Goal: Task Accomplishment & Management: Manage account settings

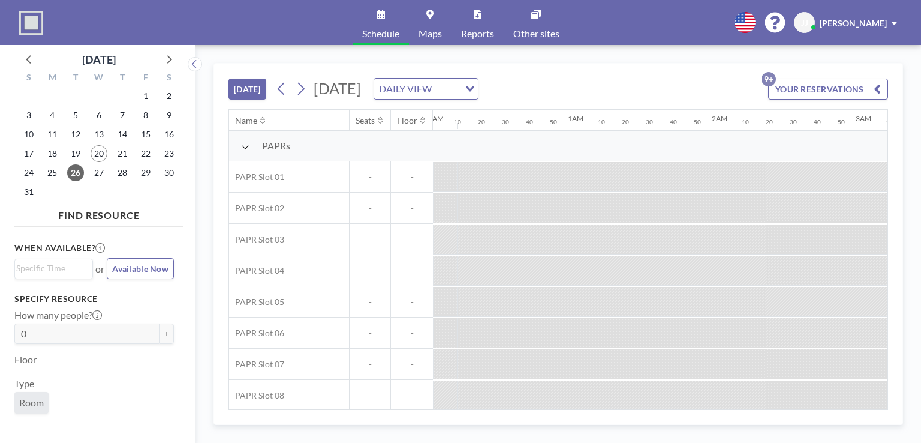
drag, startPoint x: 737, startPoint y: 233, endPoint x: 554, endPoint y: 237, distance: 182.4
drag, startPoint x: 617, startPoint y: 170, endPoint x: 725, endPoint y: 173, distance: 108.0
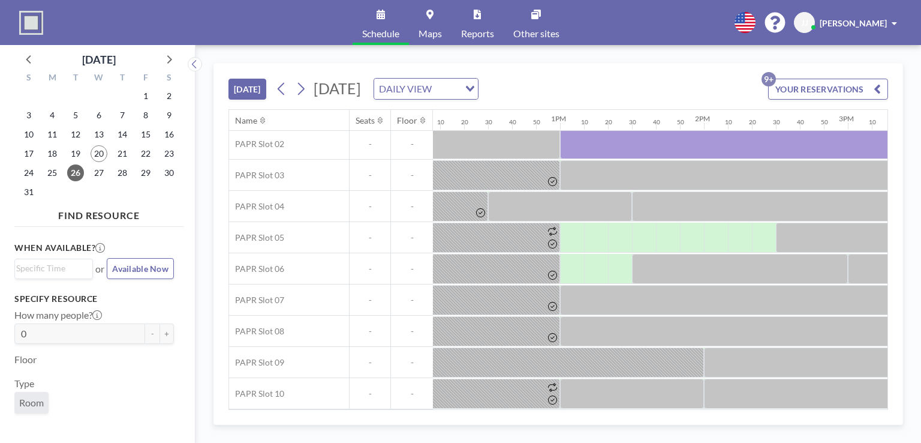
scroll to position [70, 1747]
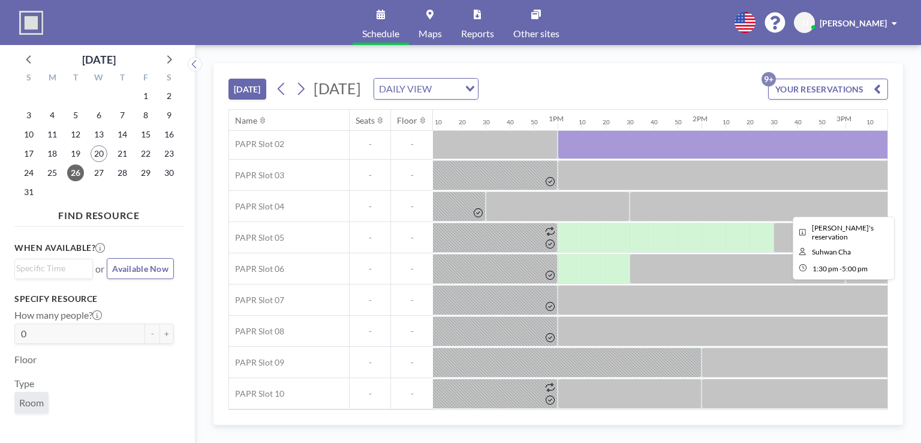
click at [686, 191] on div at bounding box center [882, 206] width 504 height 30
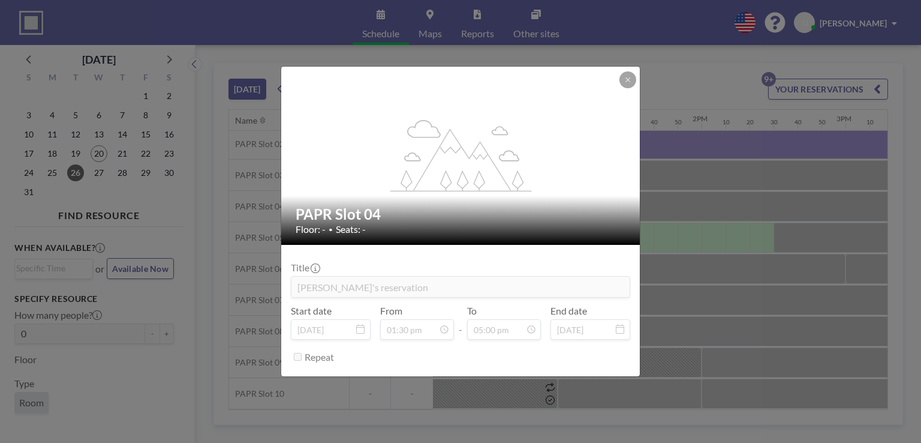
click at [620, 82] on button at bounding box center [628, 79] width 17 height 17
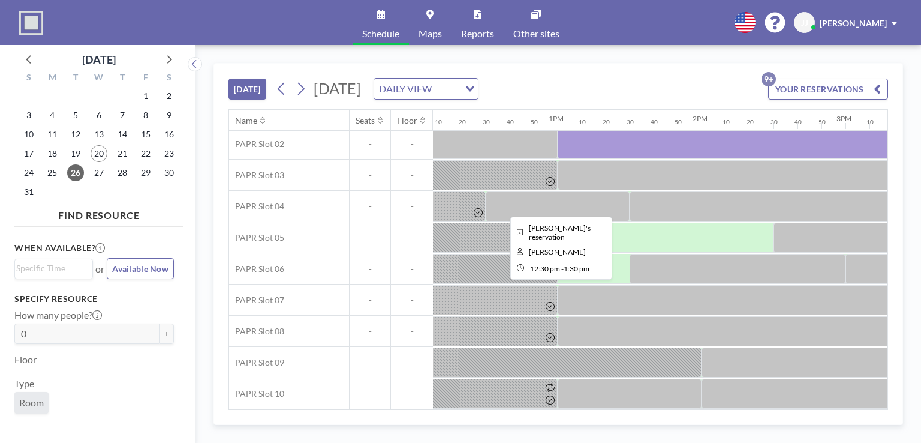
click at [587, 201] on div at bounding box center [558, 206] width 144 height 30
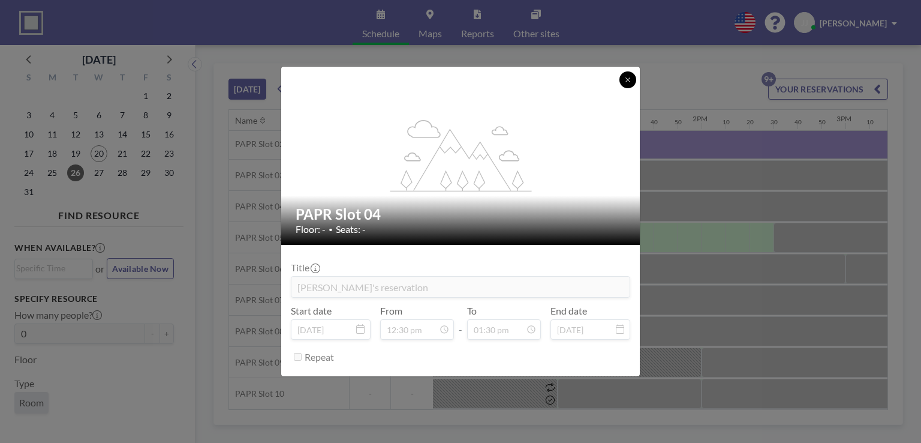
click at [626, 87] on button at bounding box center [628, 79] width 17 height 17
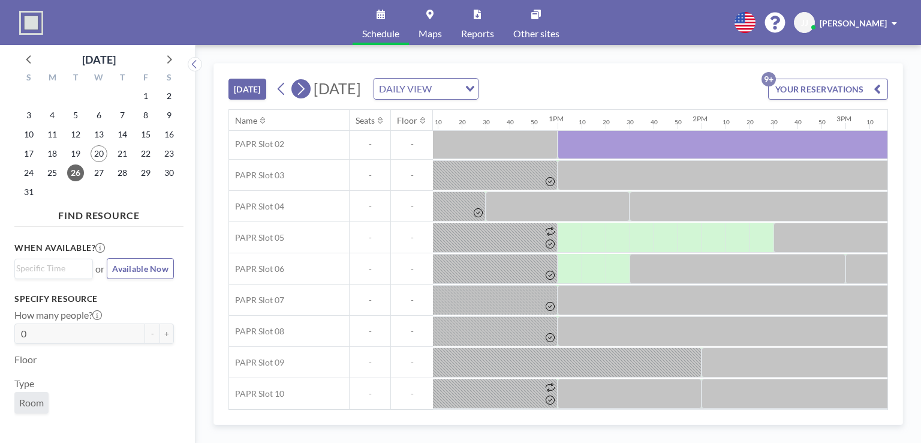
click at [306, 85] on icon at bounding box center [300, 89] width 11 height 18
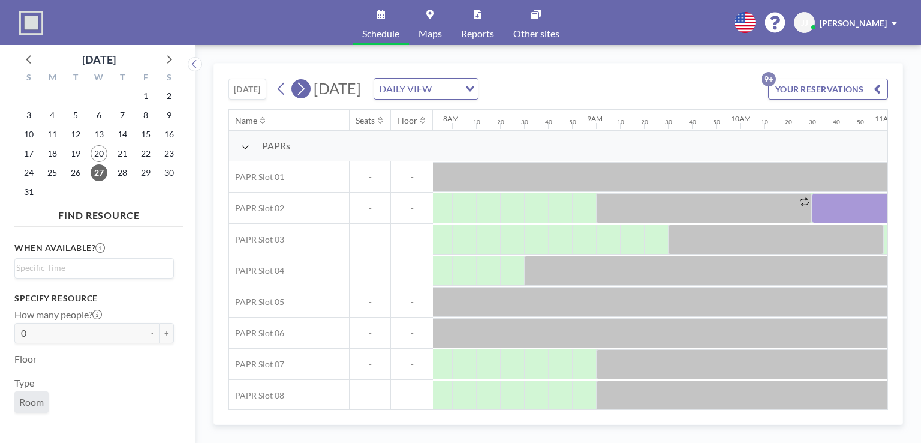
scroll to position [0, 1200]
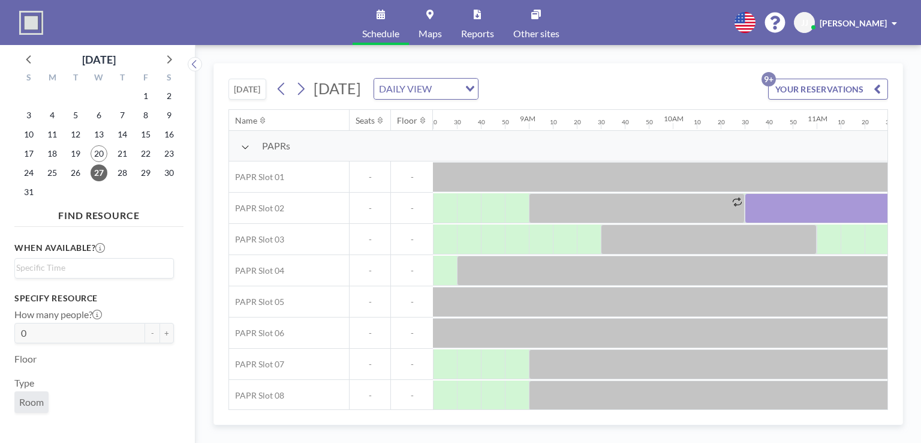
click at [800, 91] on button "YOUR RESERVATIONS 9+" at bounding box center [828, 89] width 120 height 21
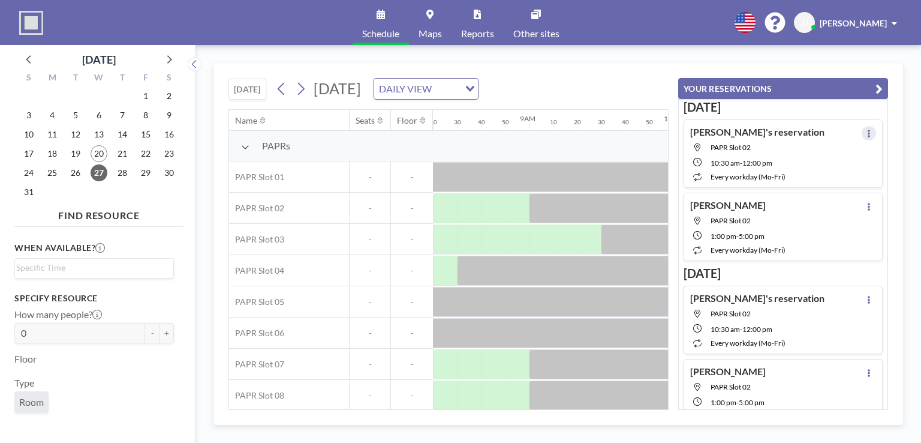
click at [867, 131] on icon at bounding box center [869, 134] width 5 height 8
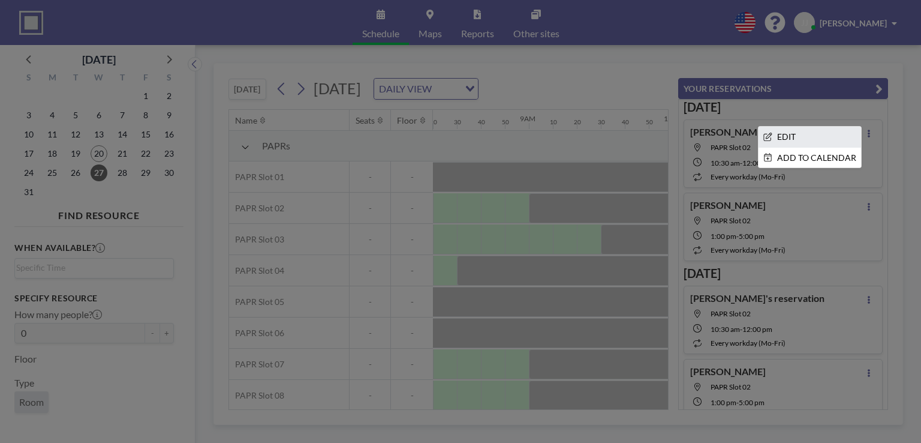
click at [837, 135] on li "EDIT" at bounding box center [810, 137] width 103 height 20
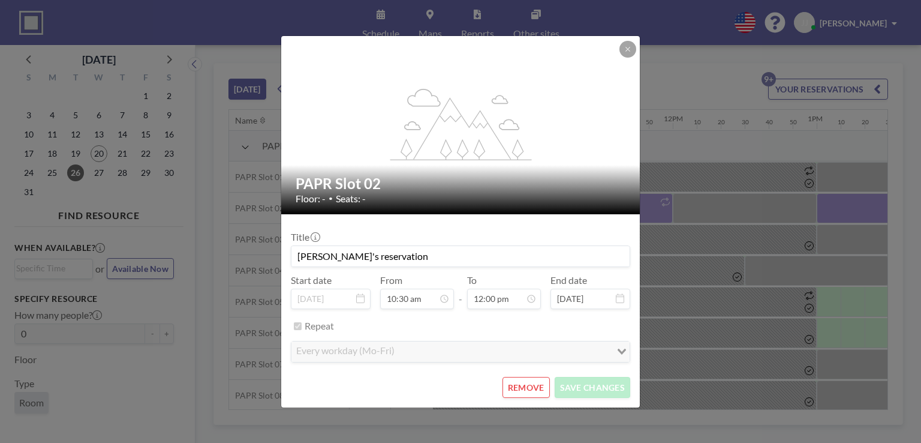
scroll to position [107, 0]
click at [631, 53] on button at bounding box center [628, 49] width 17 height 17
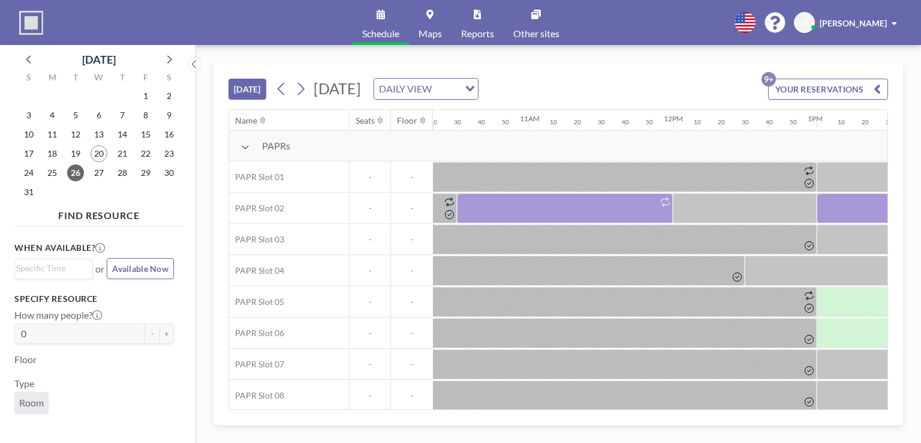
click at [842, 86] on button "YOUR RESERVATIONS 9+" at bounding box center [828, 89] width 120 height 21
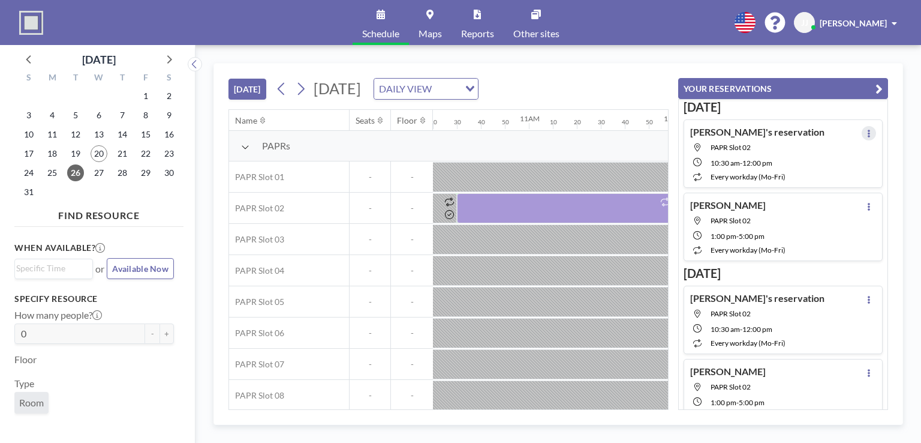
click at [867, 134] on icon at bounding box center [869, 134] width 5 height 8
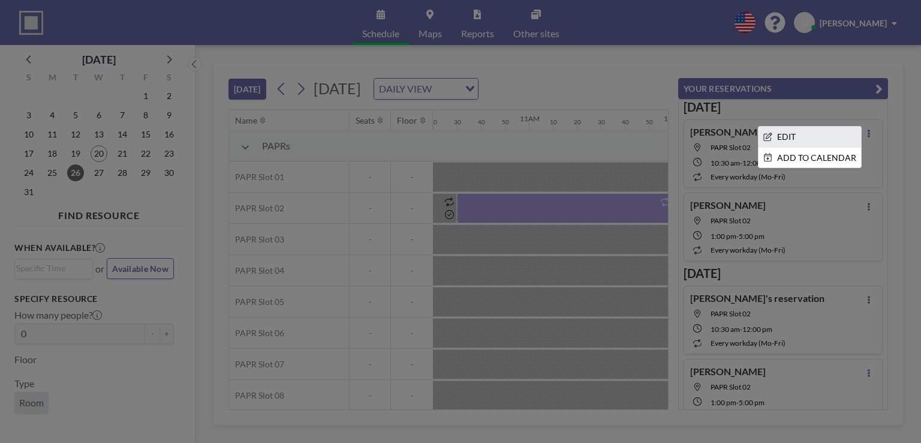
click at [828, 134] on li "EDIT" at bounding box center [810, 137] width 103 height 20
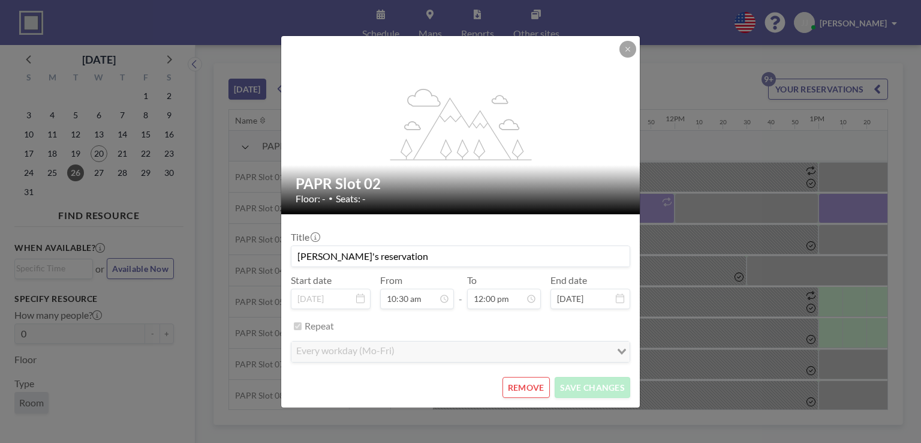
scroll to position [0, 1488]
click at [629, 51] on icon at bounding box center [627, 49] width 7 height 7
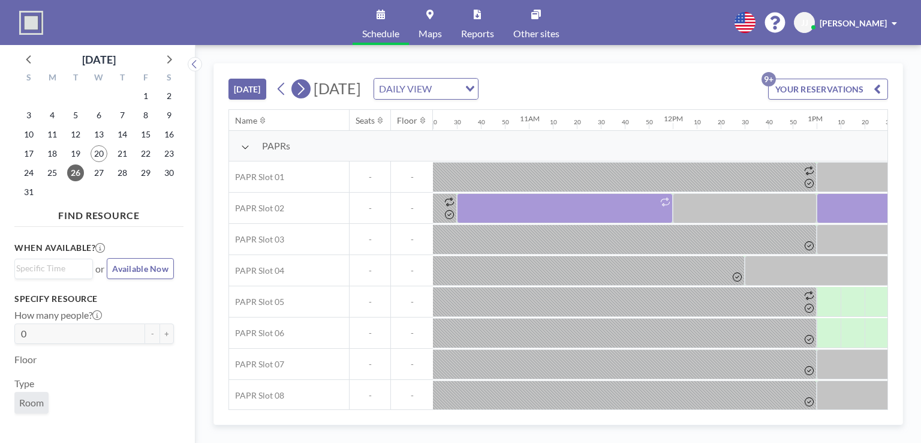
click at [304, 85] on icon at bounding box center [300, 89] width 11 height 18
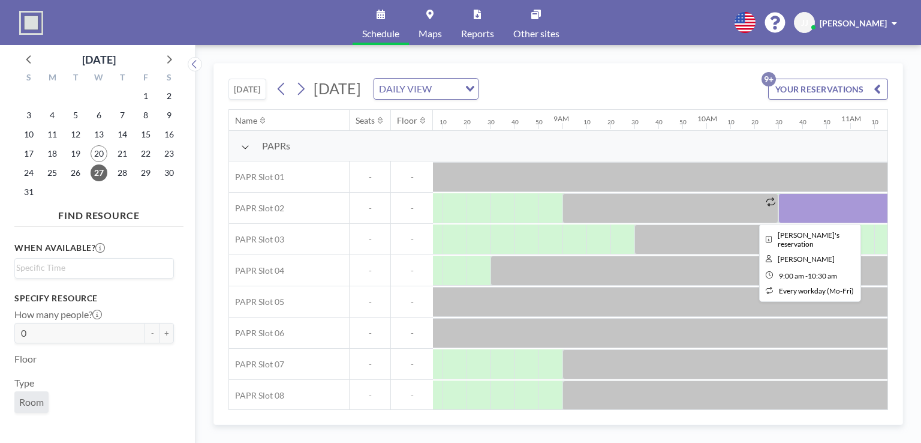
scroll to position [0, 1200]
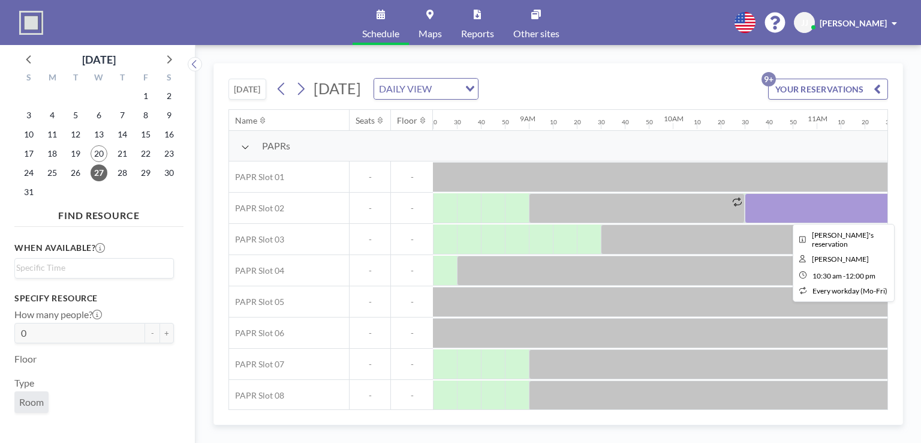
drag, startPoint x: 774, startPoint y: 203, endPoint x: 813, endPoint y: 202, distance: 38.4
click at [813, 202] on div at bounding box center [853, 208] width 216 height 30
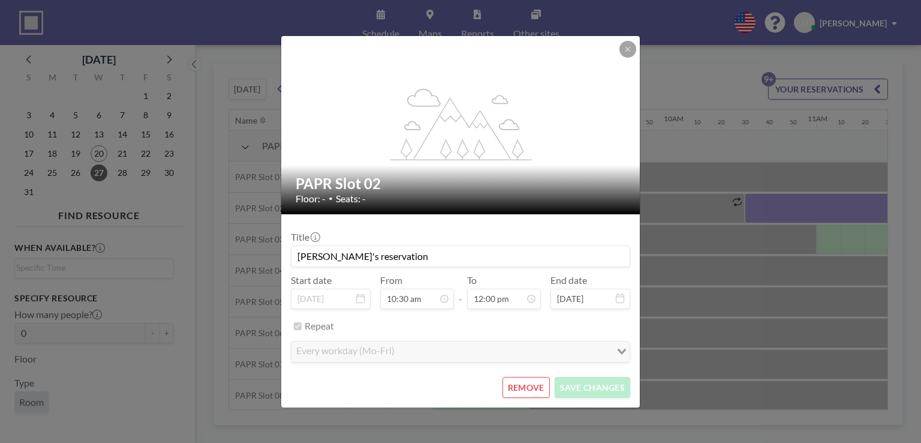
click at [528, 389] on button "REMOVE" at bounding box center [526, 387] width 47 height 21
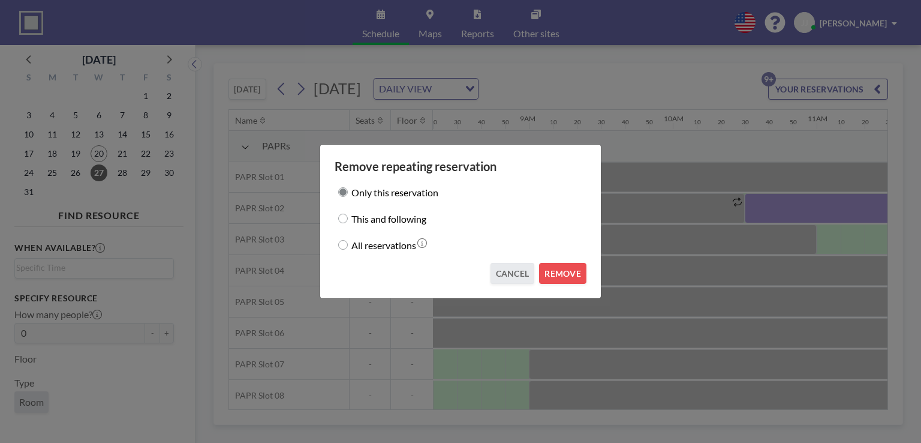
click at [361, 248] on label "All reservations" at bounding box center [384, 244] width 65 height 17
click at [348, 248] on input "All reservations" at bounding box center [343, 245] width 10 height 10
radio input "true"
click at [348, 219] on div "This and following" at bounding box center [461, 218] width 252 height 17
click at [341, 217] on input "This and following" at bounding box center [343, 219] width 10 height 10
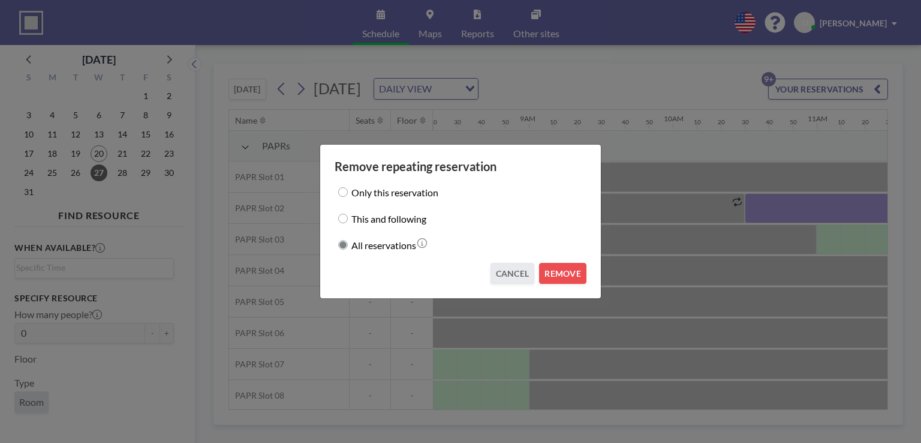
radio input "true"
click at [555, 267] on button "REMOVE" at bounding box center [562, 273] width 47 height 21
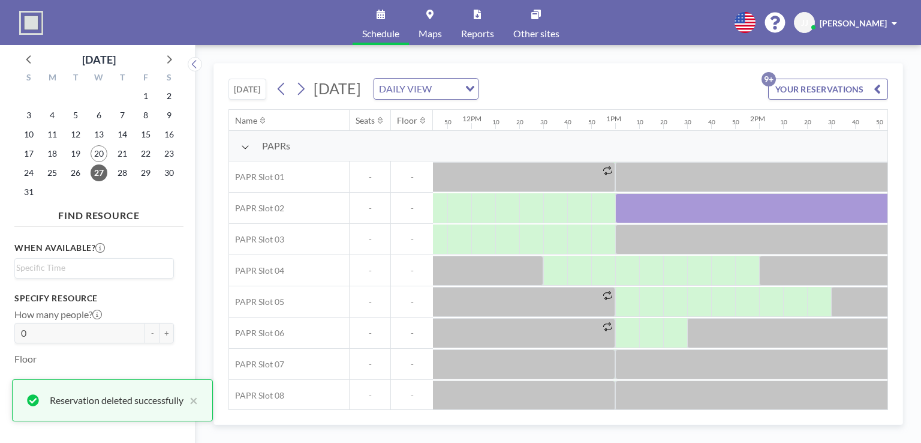
scroll to position [0, 1758]
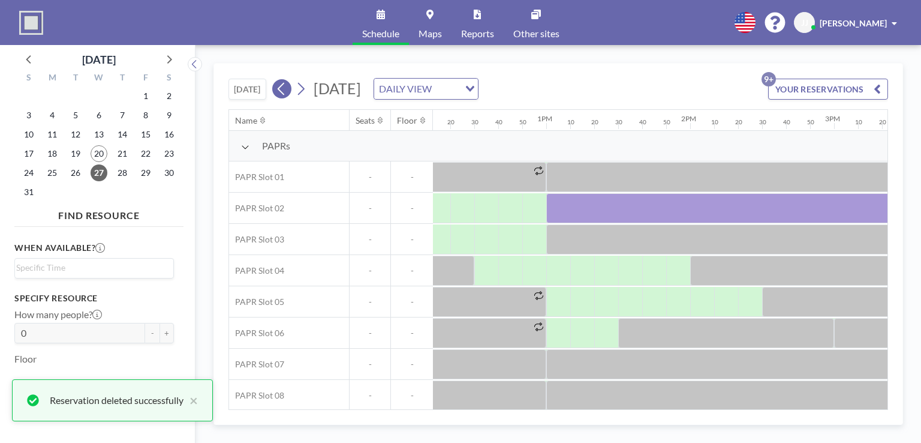
click at [281, 88] on icon at bounding box center [281, 89] width 7 height 13
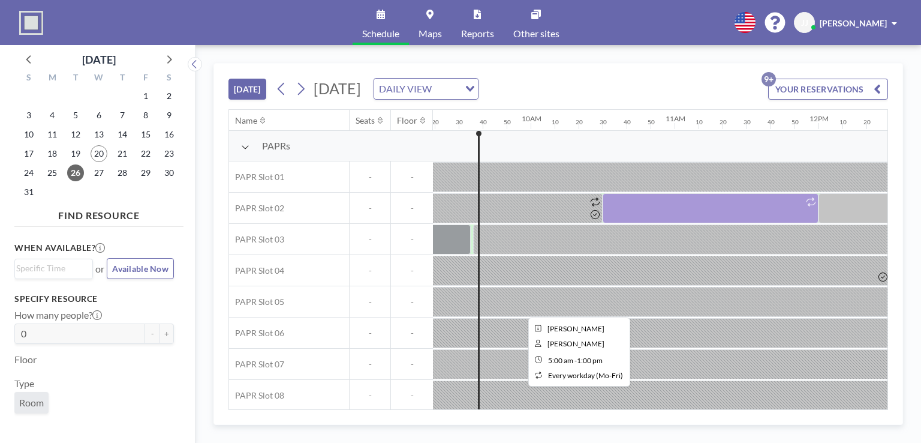
scroll to position [0, 1344]
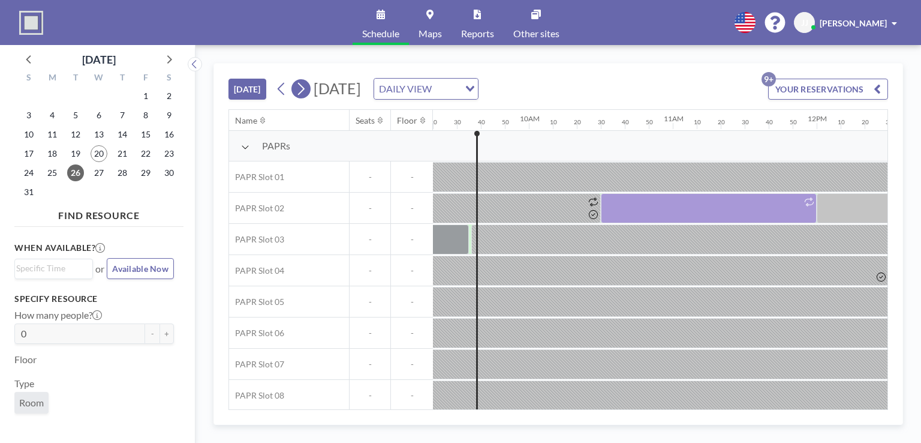
click at [299, 88] on icon at bounding box center [300, 89] width 11 height 18
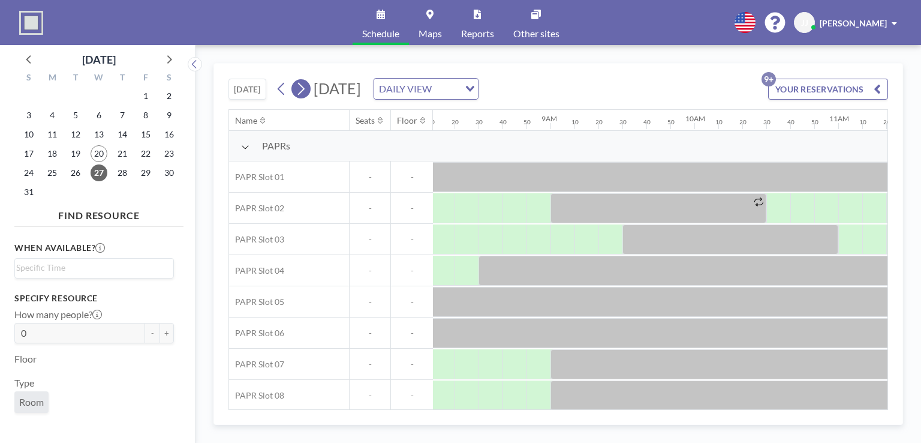
scroll to position [0, 1200]
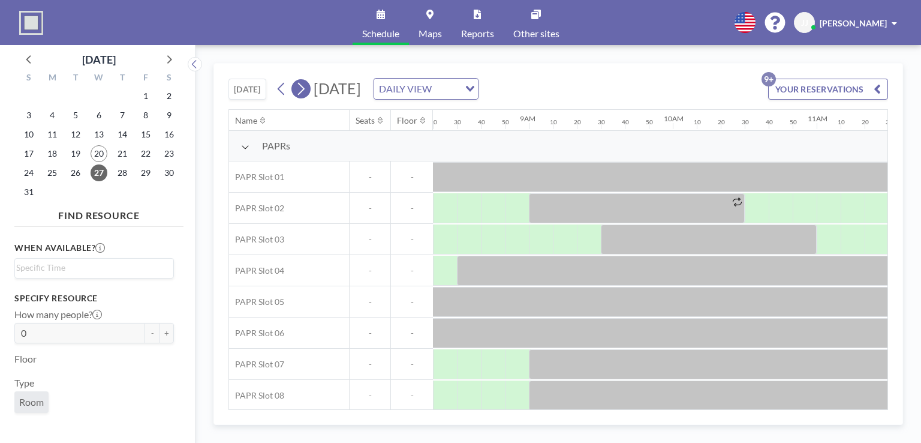
click at [299, 88] on icon at bounding box center [300, 89] width 11 height 18
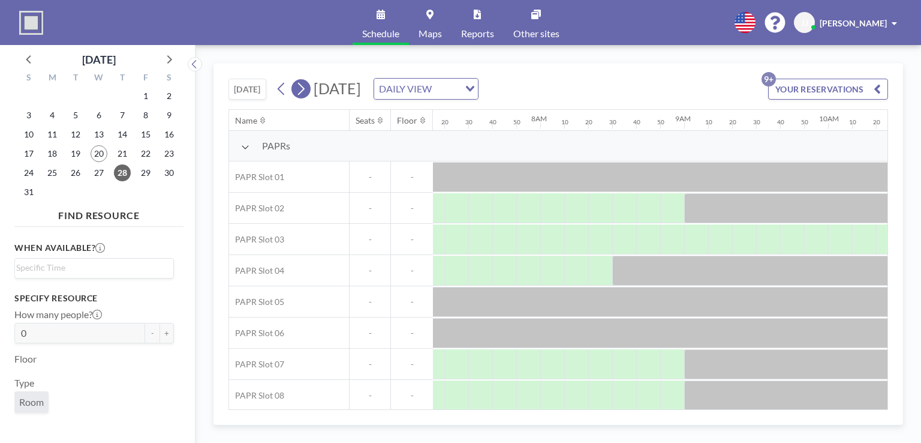
scroll to position [0, 1128]
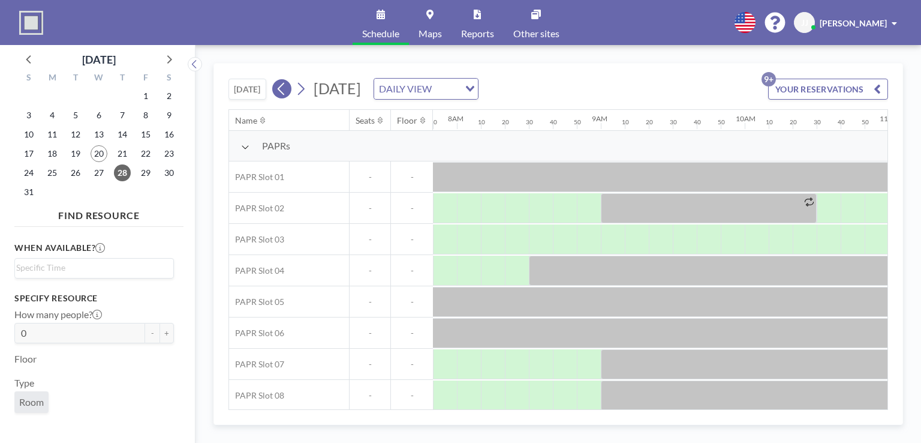
click at [284, 88] on icon at bounding box center [281, 89] width 11 height 18
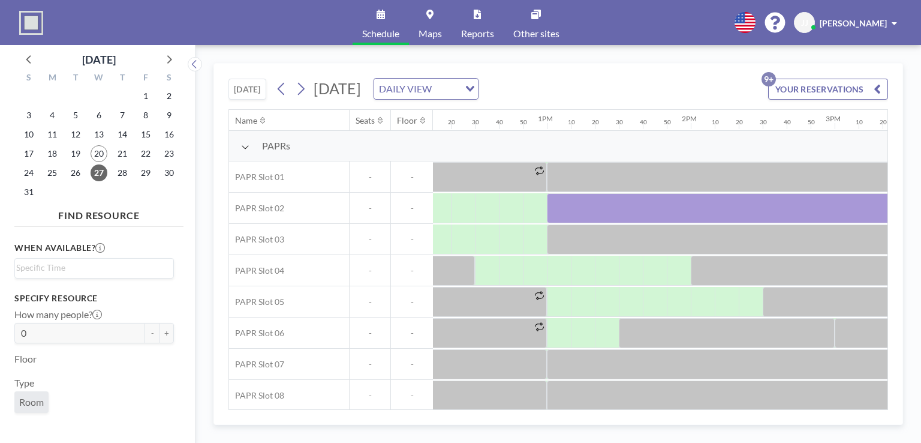
scroll to position [0, 1915]
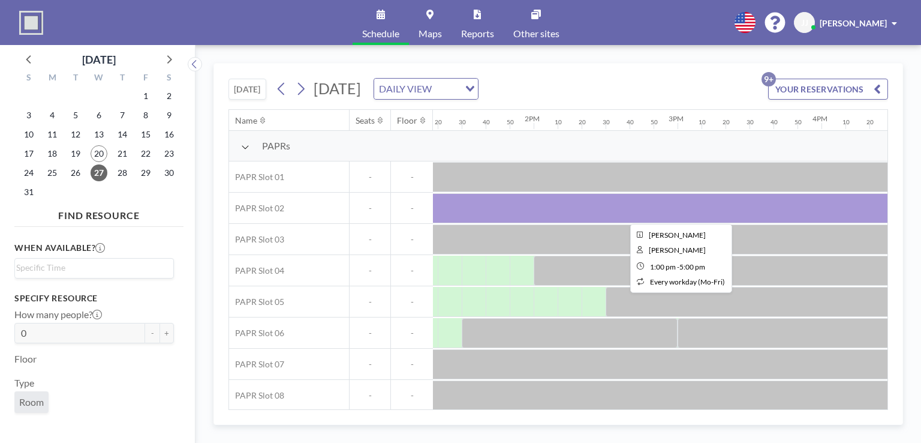
drag, startPoint x: 573, startPoint y: 200, endPoint x: 457, endPoint y: 202, distance: 116.4
click at [457, 202] on div at bounding box center [678, 208] width 576 height 30
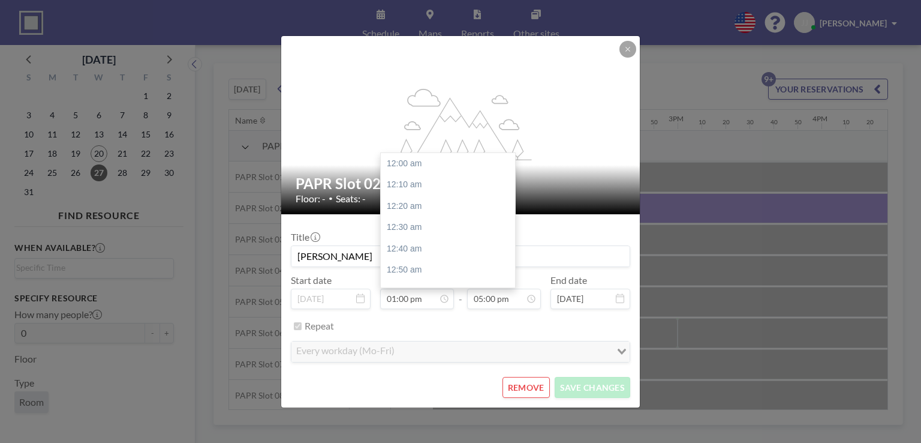
scroll to position [1665, 0]
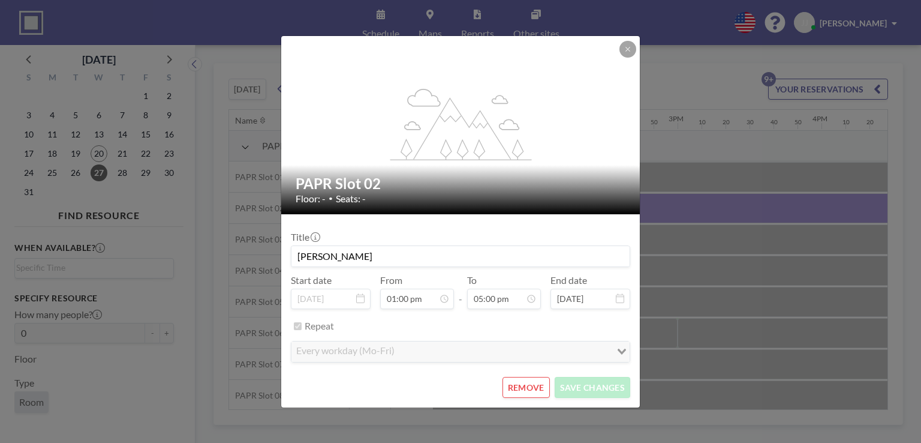
click at [522, 385] on button "REMOVE" at bounding box center [526, 387] width 47 height 21
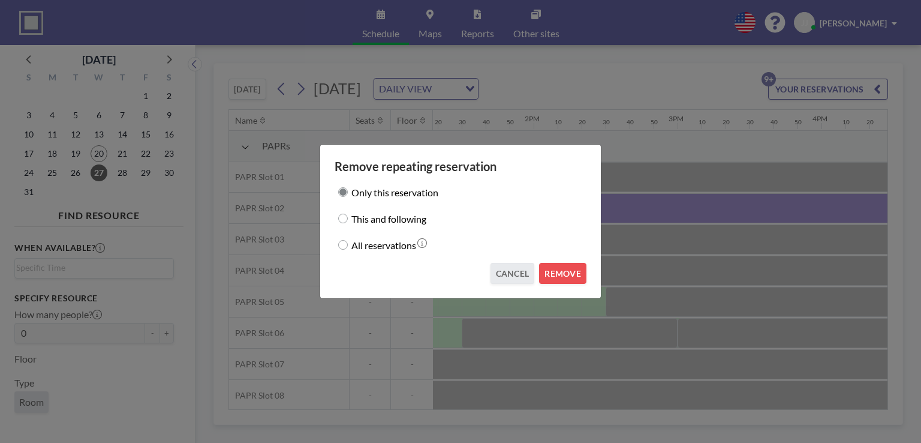
click at [395, 211] on label "This and following" at bounding box center [389, 218] width 75 height 17
click at [348, 214] on input "This and following" at bounding box center [343, 219] width 10 height 10
radio input "true"
click at [556, 272] on button "REMOVE" at bounding box center [562, 273] width 47 height 21
